Goal: Task Accomplishment & Management: Manage account settings

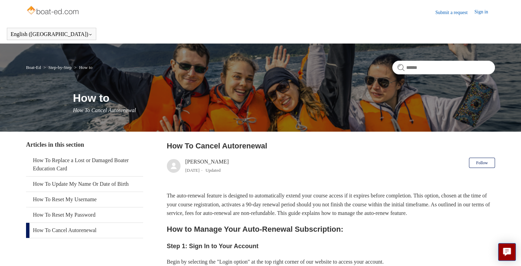
click at [485, 10] on link "Sign in" at bounding box center [484, 12] width 21 height 8
click at [70, 229] on link "How To Cancel Autorenewal" at bounding box center [84, 230] width 117 height 15
click at [493, 12] on icon at bounding box center [493, 12] width 4 height 4
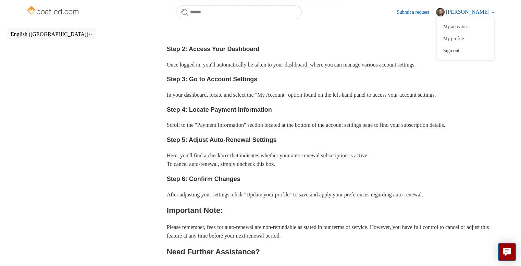
scroll to position [179, 0]
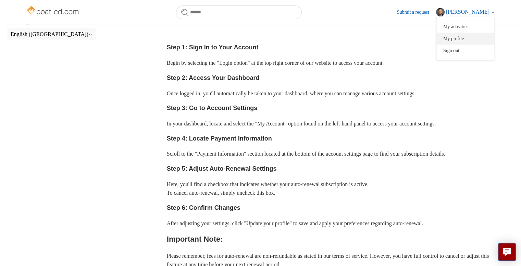
click at [471, 40] on link "My profile" at bounding box center [465, 39] width 58 height 12
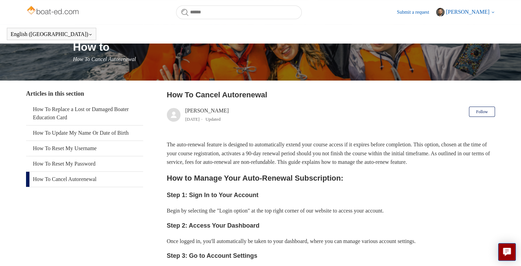
scroll to position [0, 0]
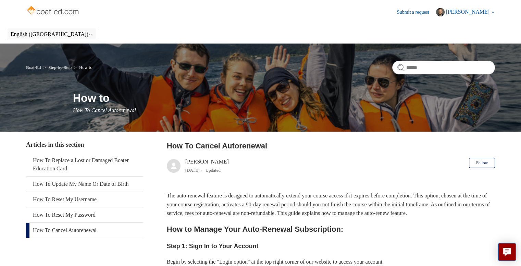
click at [69, 11] on img at bounding box center [53, 11] width 54 height 14
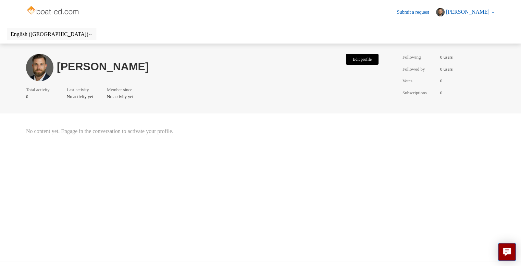
click at [361, 58] on button "Edit profile" at bounding box center [362, 59] width 33 height 11
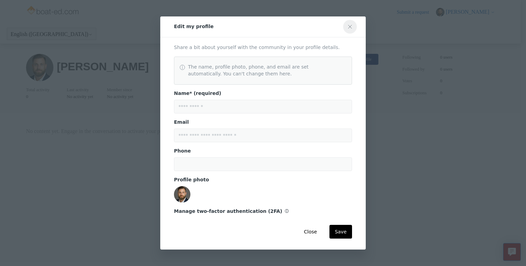
click at [349, 25] on icon "Close modal" at bounding box center [349, 26] width 3 height 3
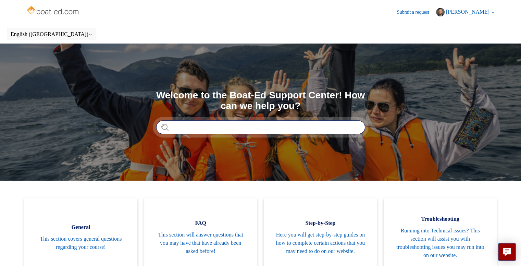
click at [221, 128] on input "Search" at bounding box center [260, 127] width 209 height 14
type input "******"
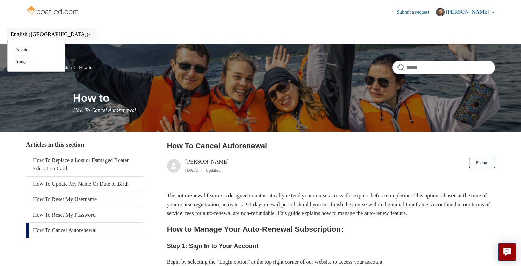
click at [47, 31] on div "English ([GEOGRAPHIC_DATA]) Español [DEMOGRAPHIC_DATA]" at bounding box center [51, 34] width 89 height 12
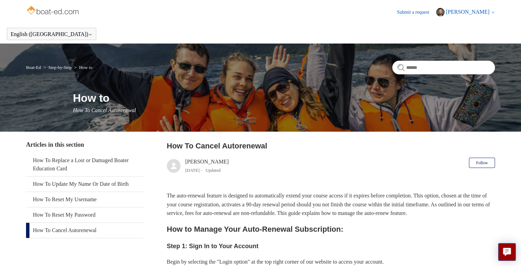
drag, startPoint x: 180, startPoint y: 22, endPoint x: 237, endPoint y: 21, distance: 56.9
click at [181, 22] on header "Submit a request [PERSON_NAME] My activities My profile Sign out" at bounding box center [260, 12] width 469 height 24
click at [489, 10] on span "[PERSON_NAME]" at bounding box center [470, 12] width 49 height 6
drag, startPoint x: 286, startPoint y: 23, endPoint x: 211, endPoint y: 34, distance: 76.1
click at [286, 24] on header "Submit a request Dan Sleeter My activities My profile Sign out" at bounding box center [260, 12] width 469 height 24
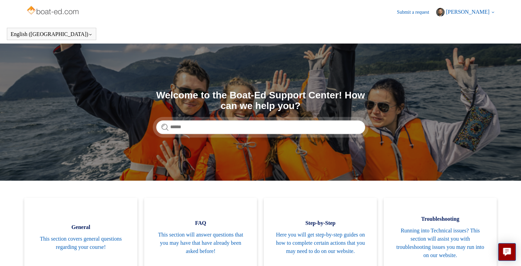
click at [471, 12] on span "[PERSON_NAME]" at bounding box center [468, 12] width 44 height 6
click at [466, 38] on link "My profile" at bounding box center [465, 39] width 58 height 12
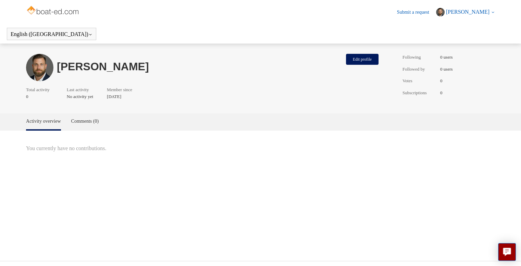
click at [492, 9] on span "[PERSON_NAME]" at bounding box center [470, 12] width 49 height 6
click at [428, 13] on link "Submit a request" at bounding box center [416, 12] width 39 height 7
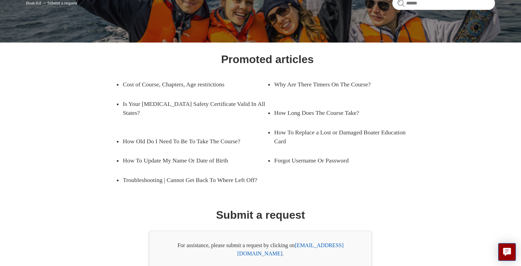
scroll to position [94, 0]
